Goal: Transaction & Acquisition: Purchase product/service

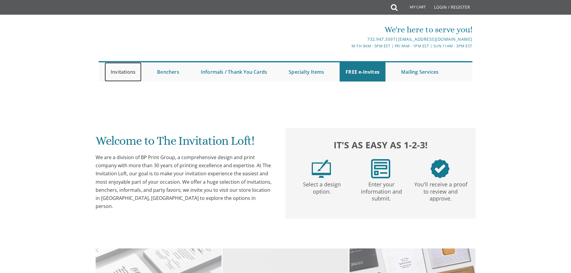
click at [130, 72] on link "Invitations" at bounding box center [123, 71] width 37 height 19
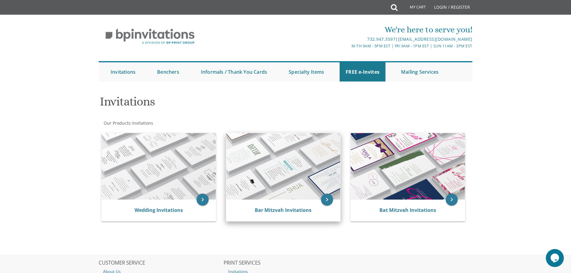
click at [298, 190] on img at bounding box center [283, 166] width 114 height 67
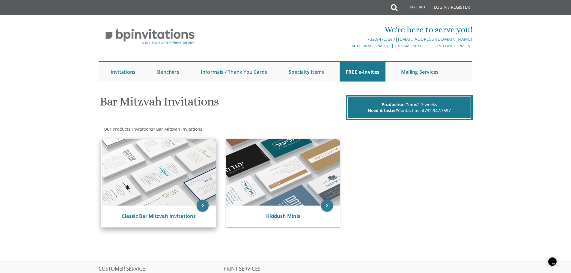
click at [176, 176] on img at bounding box center [159, 172] width 114 height 67
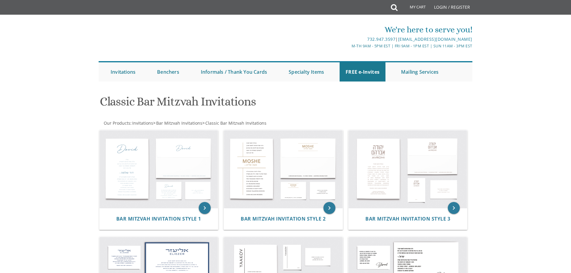
click at [187, 215] on div "Bar Mitzvah Invitation Style 1" at bounding box center [159, 219] width 119 height 22
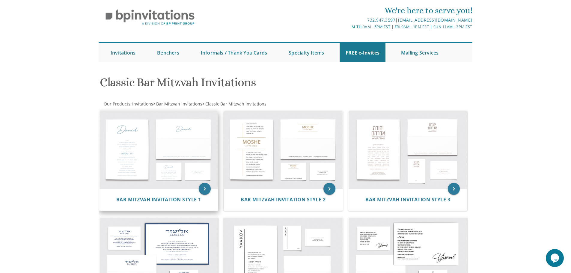
scroll to position [30, 0]
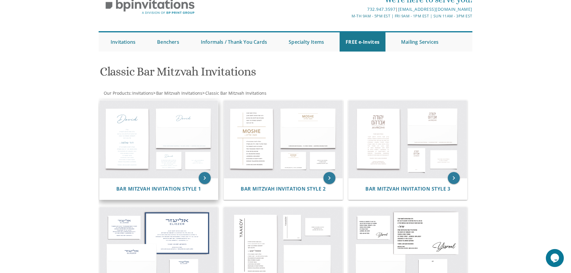
click at [147, 137] on img at bounding box center [159, 139] width 119 height 78
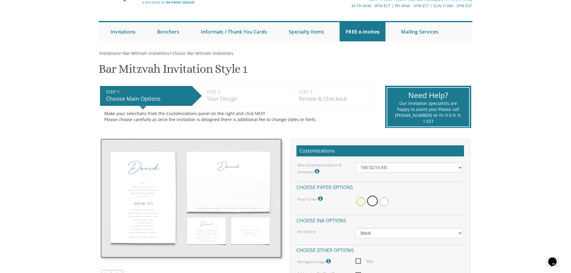
scroll to position [150, 0]
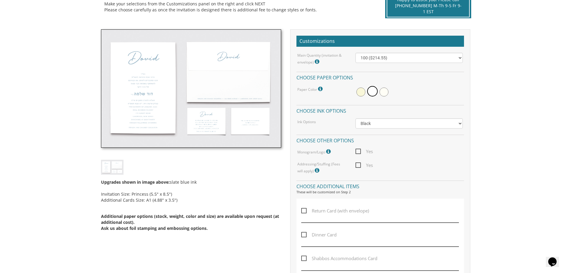
click at [139, 101] on img at bounding box center [191, 88] width 180 height 119
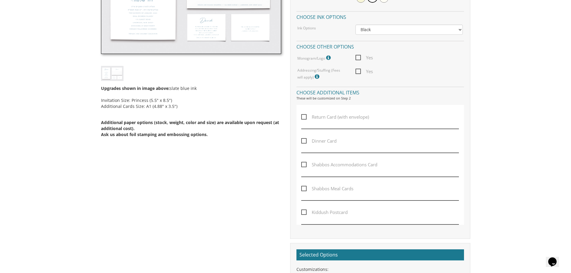
scroll to position [240, 0]
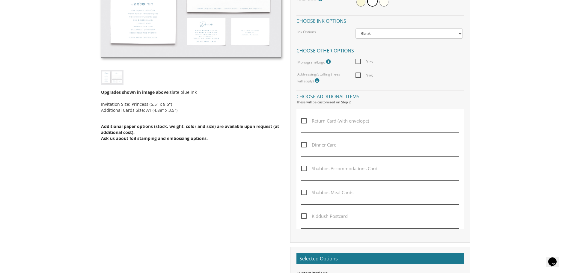
click at [363, 61] on span "Yes" at bounding box center [364, 61] width 17 height 7
click at [360, 61] on input "Yes" at bounding box center [358, 61] width 4 height 4
checkbox input "true"
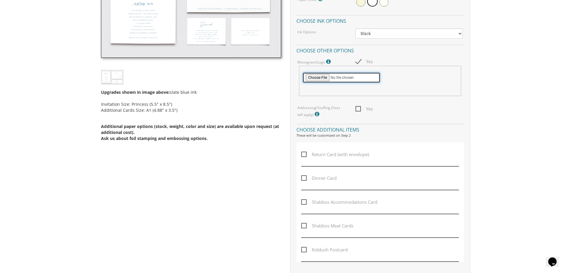
click at [321, 77] on input "file" at bounding box center [342, 77] width 78 height 11
type input "C:\fakepath\ahron logo.png"
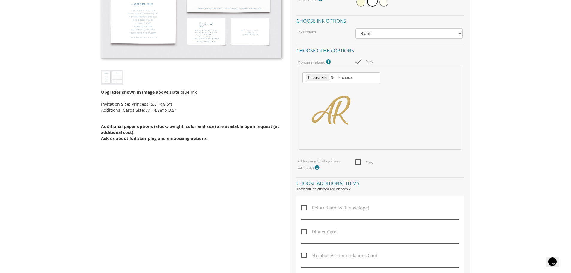
click at [498, 159] on body "My Cart {{shoppingcart.totalQuantityDisplay}} Total: {{shoppingcart.subtotal}} …" at bounding box center [285, 214] width 571 height 908
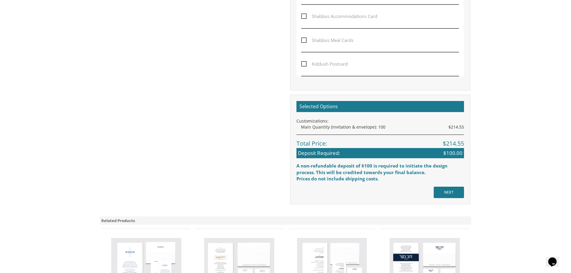
scroll to position [510, 0]
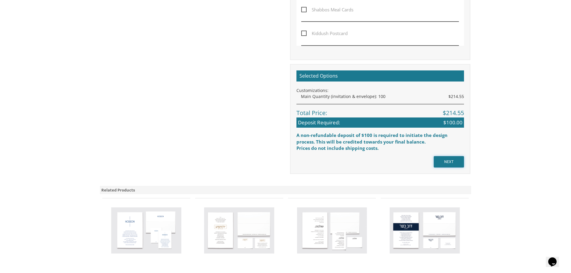
click at [448, 162] on input "NEXT" at bounding box center [449, 161] width 30 height 11
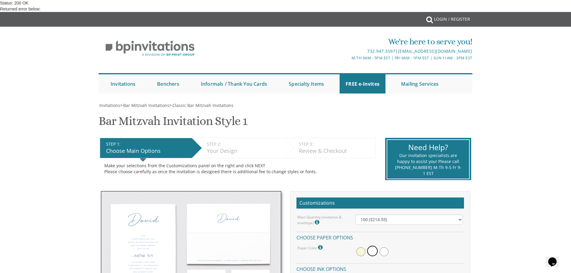
scroll to position [90, 0]
click at [151, 191] on img at bounding box center [191, 250] width 180 height 119
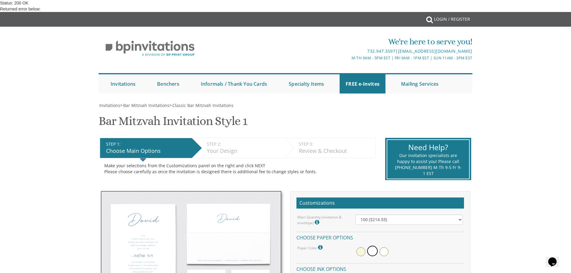
checkbox input "true"
type input "C:\fakepath\ahron logo.png"
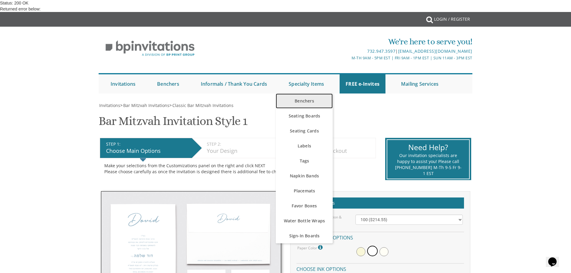
click at [298, 97] on link "Benchers" at bounding box center [304, 101] width 57 height 15
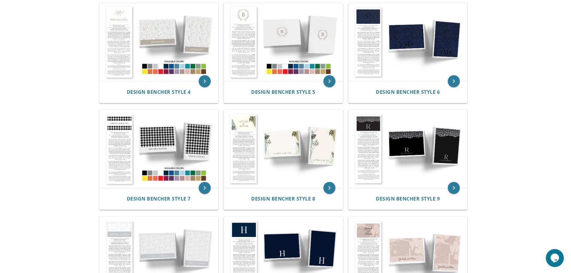
scroll to position [120, 0]
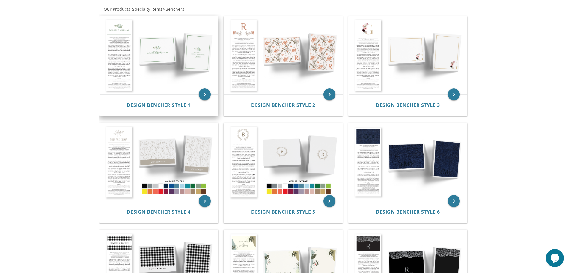
click at [121, 88] on img at bounding box center [159, 55] width 119 height 78
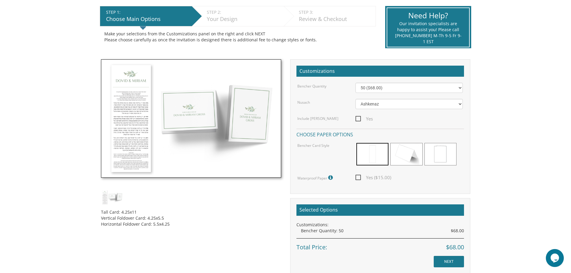
scroll to position [150, 0]
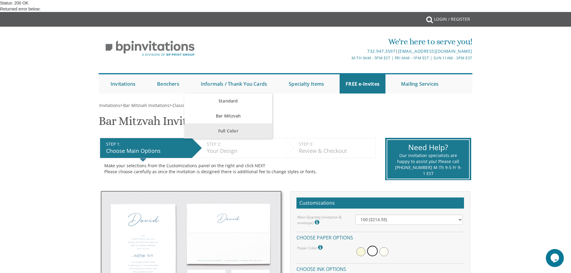
scroll to position [90, 0]
click at [151, 191] on img at bounding box center [191, 250] width 180 height 119
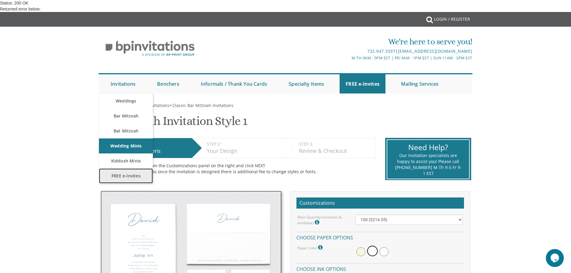
click at [132, 180] on link "FREE e-Invites" at bounding box center [126, 176] width 54 height 15
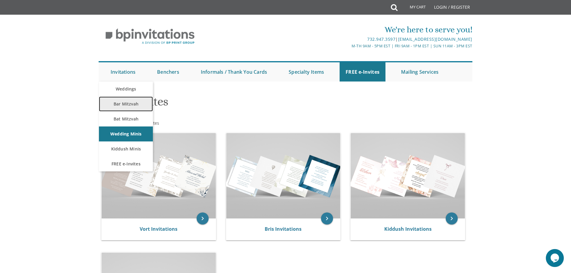
click at [129, 107] on link "Bar Mitzvah" at bounding box center [126, 104] width 54 height 15
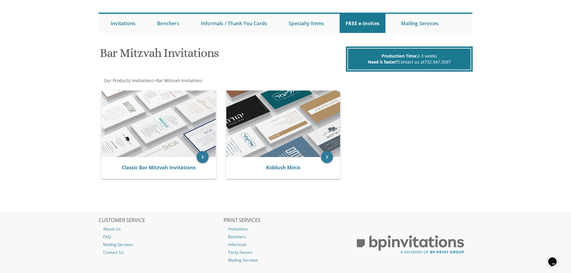
scroll to position [60, 0]
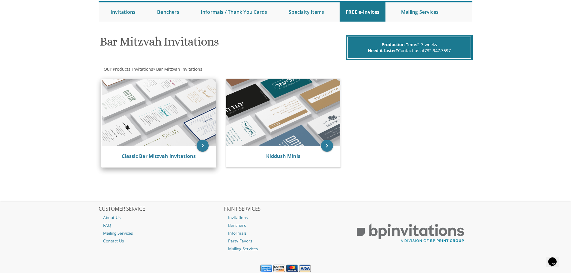
click at [129, 106] on img at bounding box center [159, 112] width 114 height 67
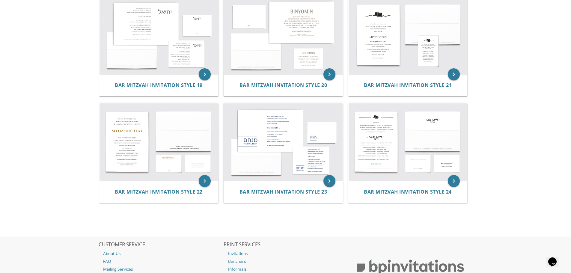
scroll to position [832, 0]
